Goal: Find specific page/section: Find specific page/section

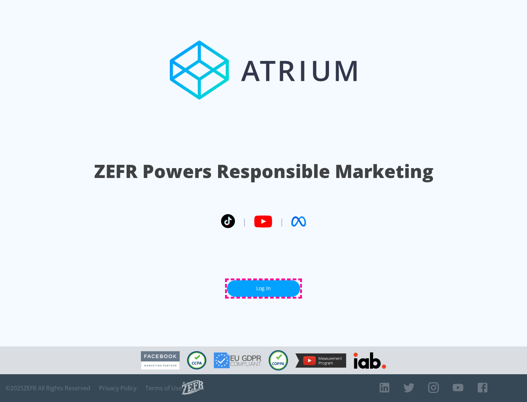
click at [263, 289] on link "Log In" at bounding box center [263, 288] width 73 height 16
